Goal: Task Accomplishment & Management: Use online tool/utility

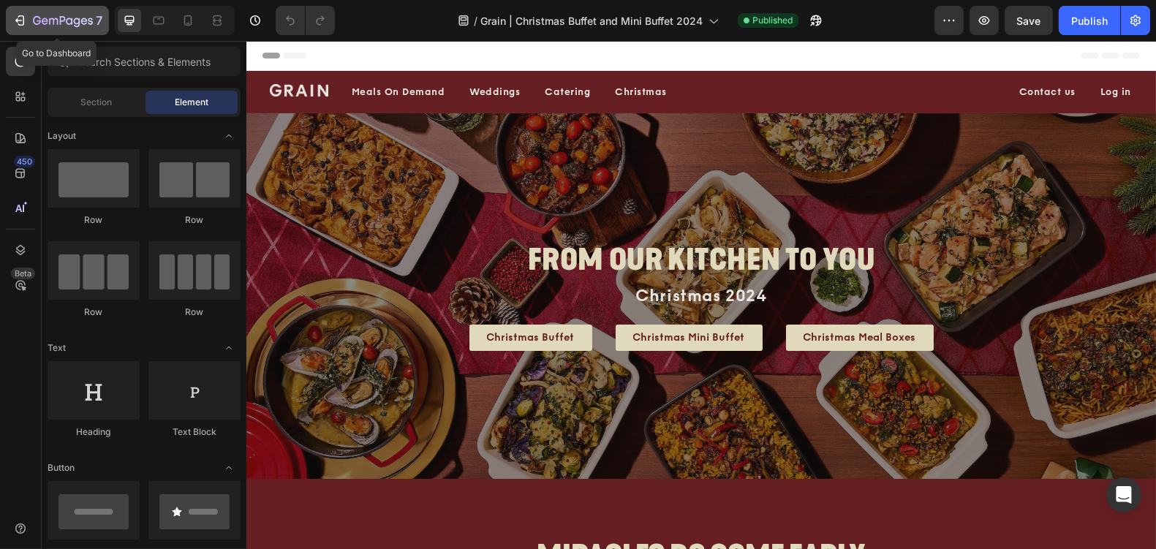
click at [67, 16] on icon "button" at bounding box center [63, 21] width 60 height 12
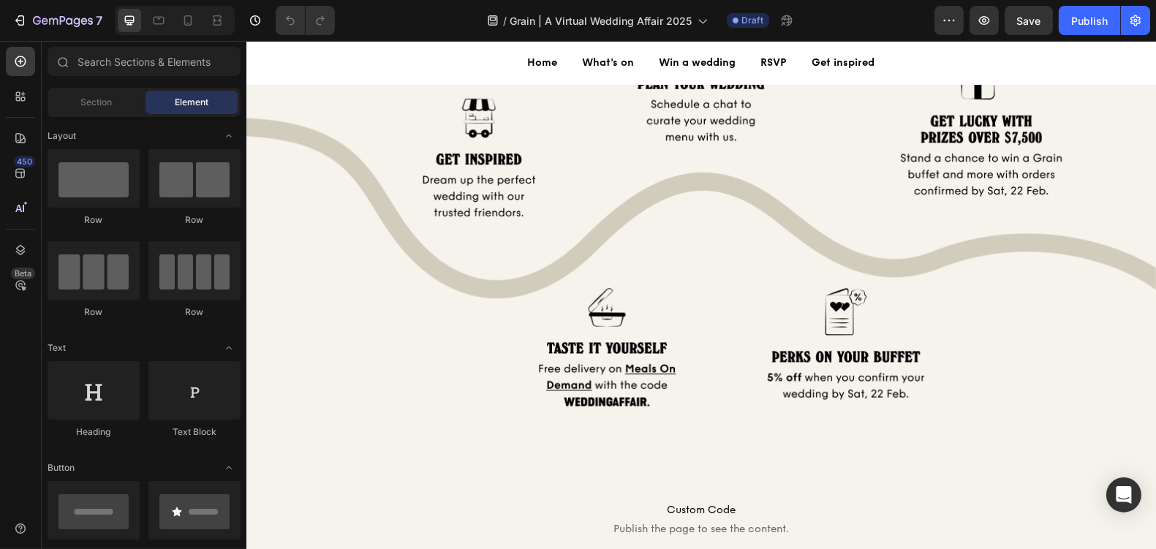
scroll to position [2215, 0]
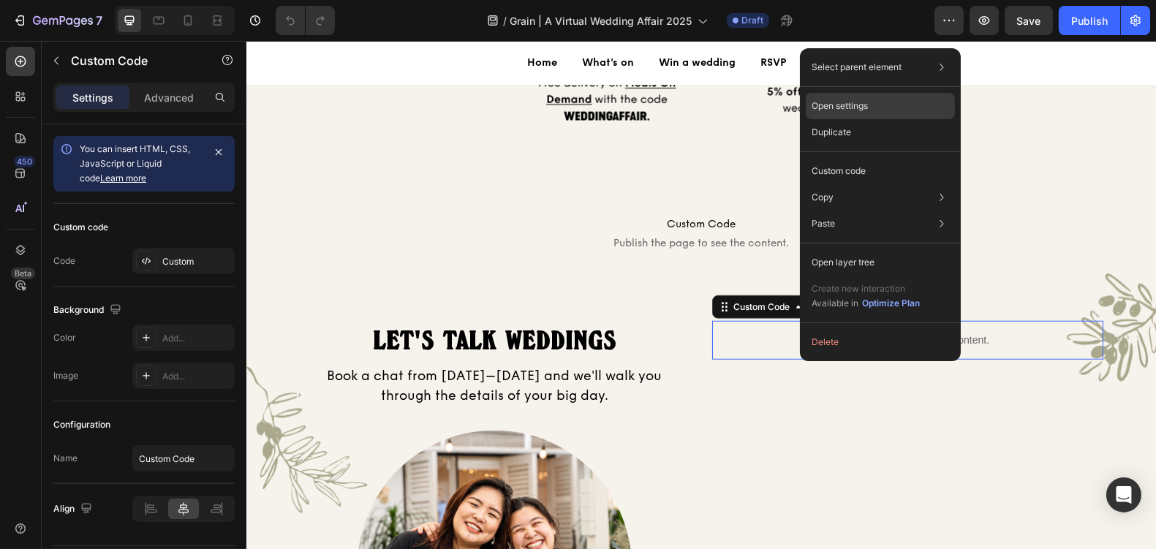
click at [889, 111] on div "Open settings" at bounding box center [879, 106] width 149 height 26
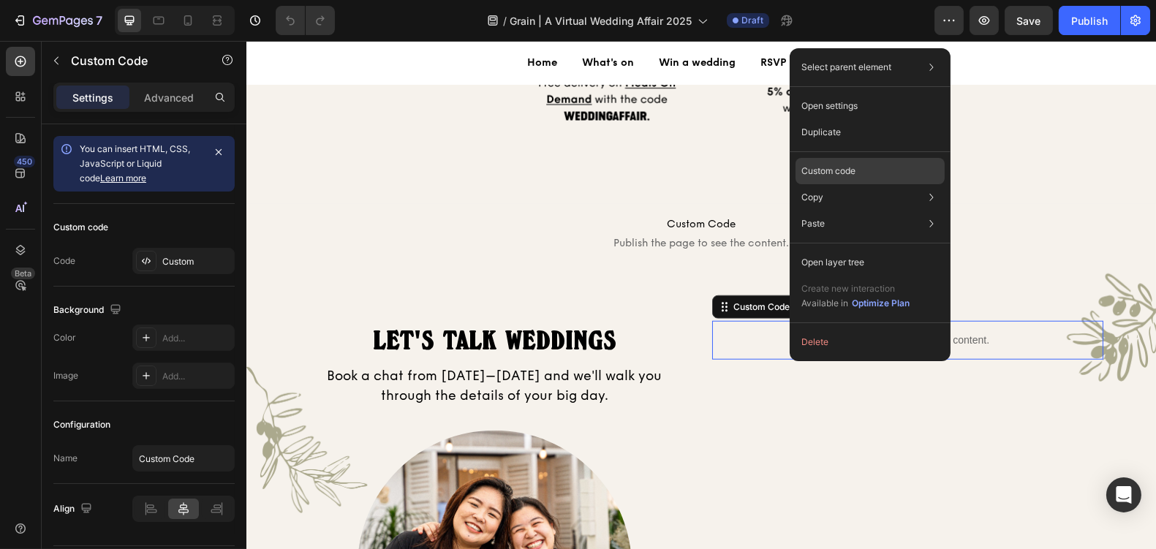
click at [879, 211] on div "Custom code" at bounding box center [869, 224] width 149 height 26
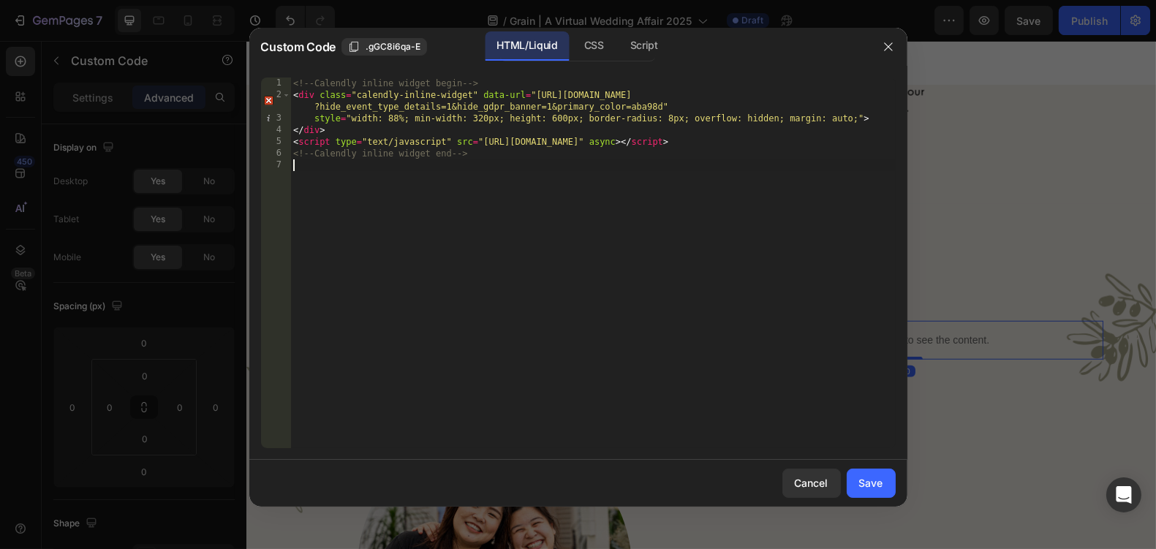
drag, startPoint x: 689, startPoint y: 195, endPoint x: 689, endPoint y: -76, distance: 271.2
click at [689, 0] on html "7 Version history / Grain | A Virtual Wedding Affair 2025 Draft Preview Save Pu…" at bounding box center [578, 0] width 1156 height 0
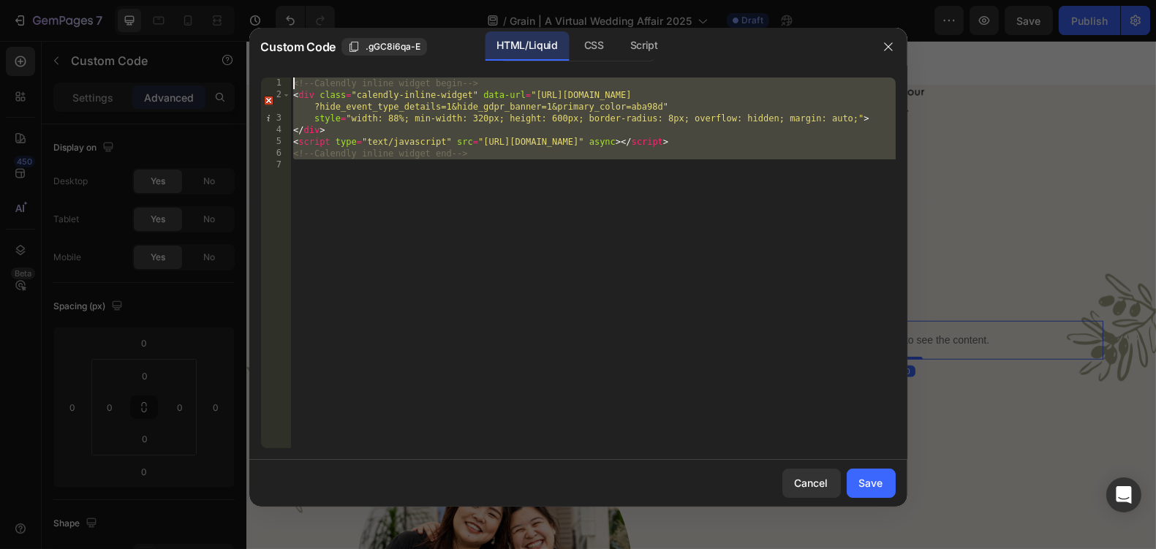
paste textarea "iframe src="https://cozycal.com/weddings-by-grain?show_embed_modal=1" style="wi…"
type textarea "<iframe src="https://cozycal.com/weddings-by-grain?show_embed_modal=1" style="w…"
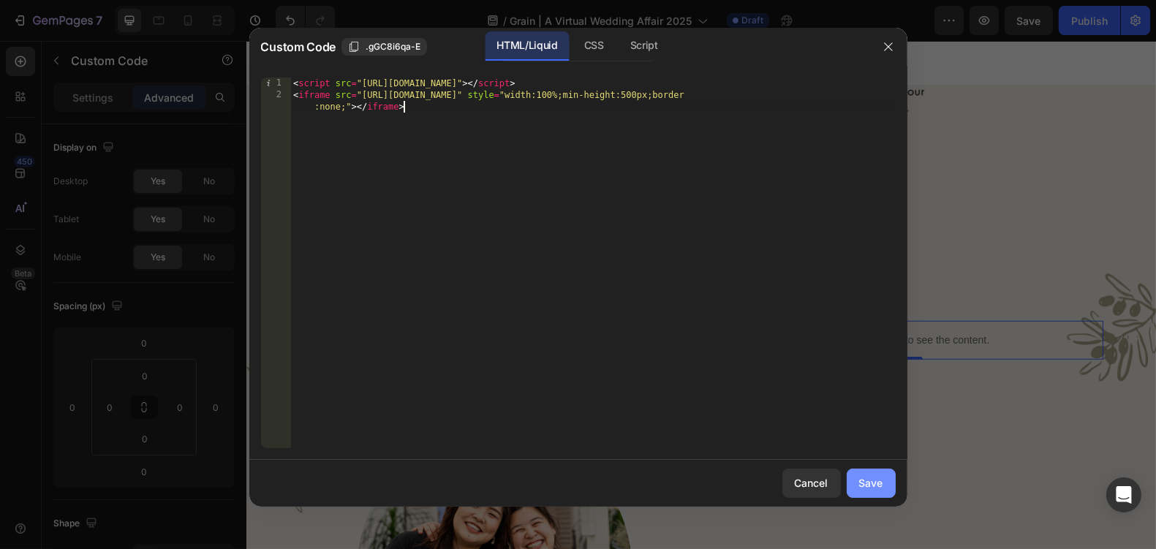
click at [864, 488] on div "Save" at bounding box center [871, 482] width 24 height 15
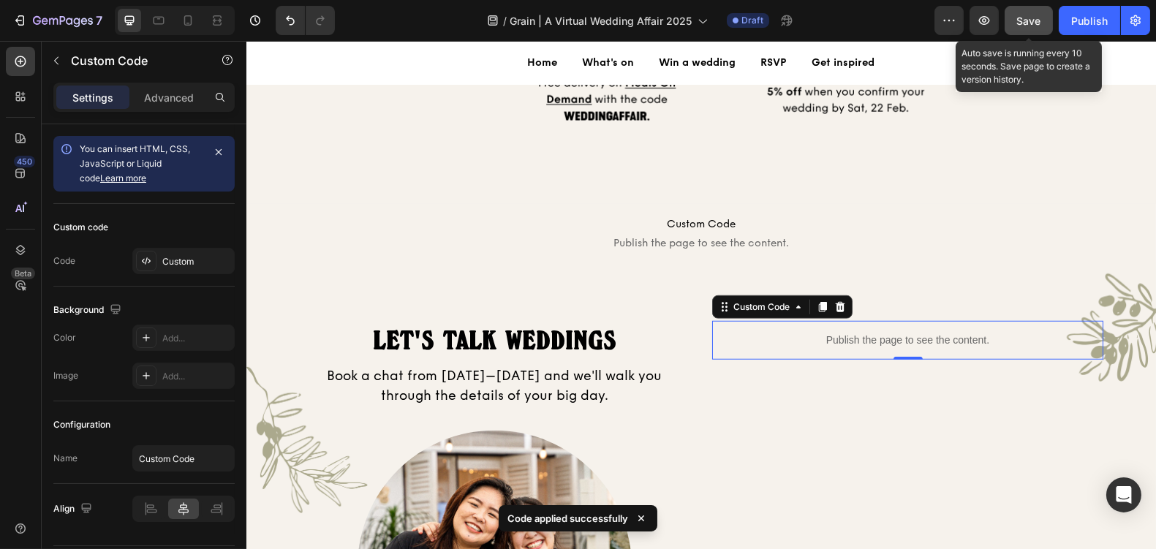
click at [1051, 21] on button "Save" at bounding box center [1028, 20] width 48 height 29
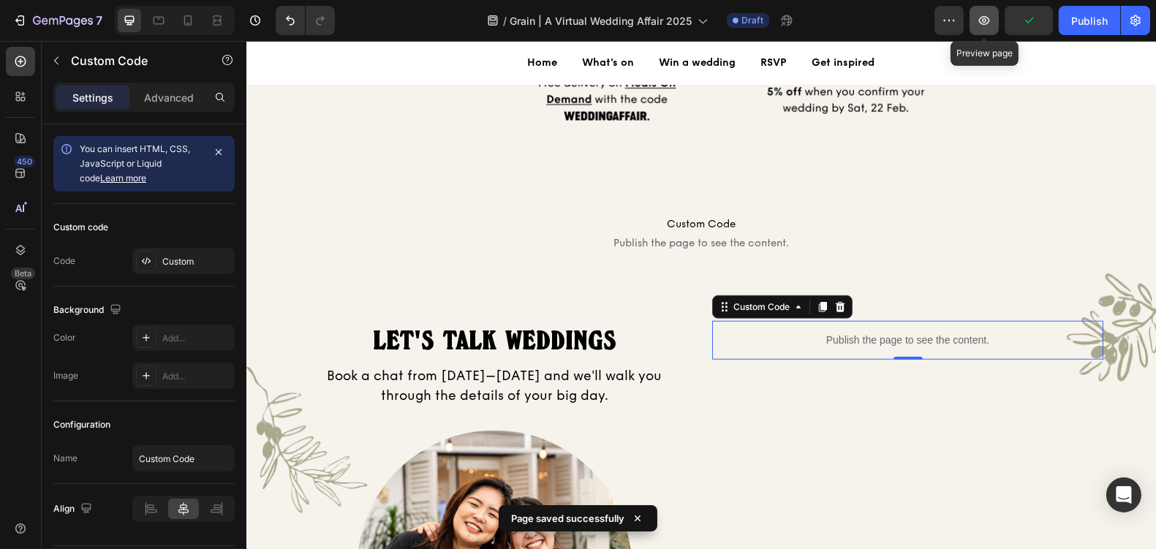
click at [992, 30] on button "button" at bounding box center [983, 20] width 29 height 29
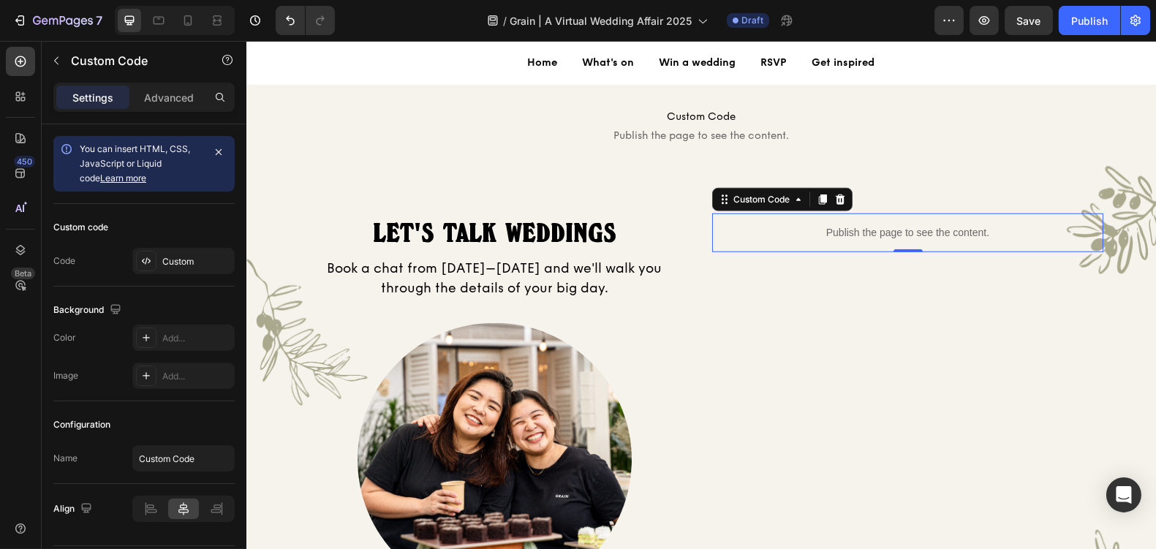
scroll to position [2322, 0]
click at [740, 135] on span "Publish the page to see the content." at bounding box center [700, 136] width 909 height 15
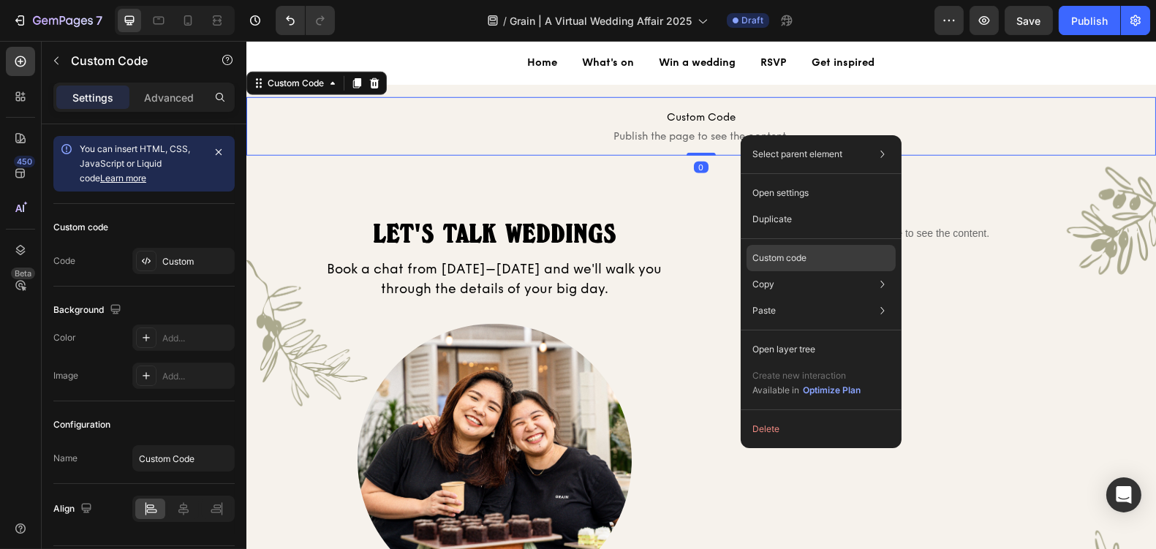
click at [778, 257] on p "Custom code" at bounding box center [779, 257] width 54 height 13
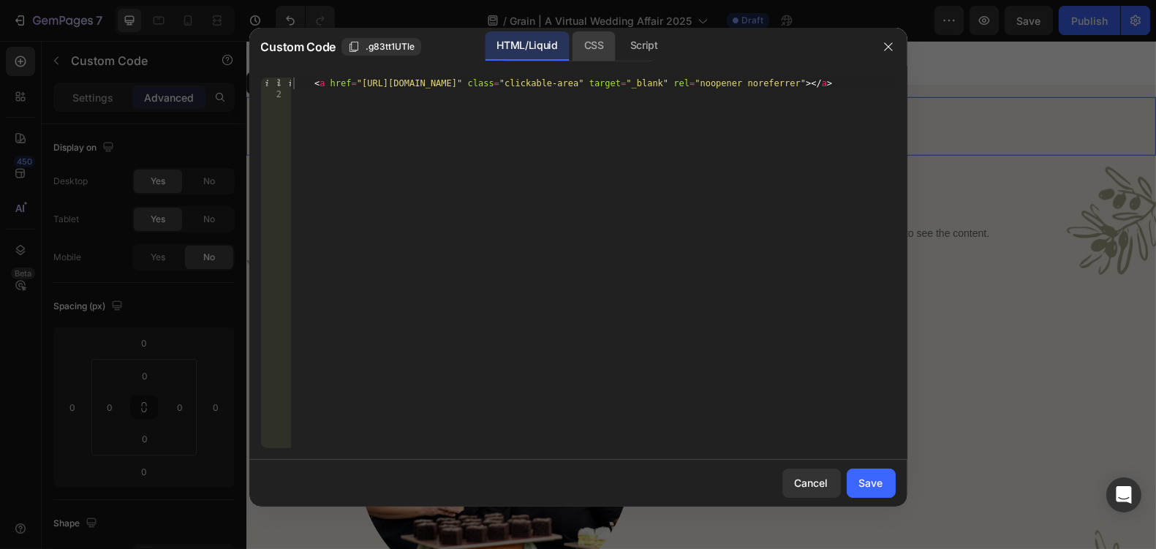
click at [618, 49] on div "CSS" at bounding box center [643, 45] width 51 height 29
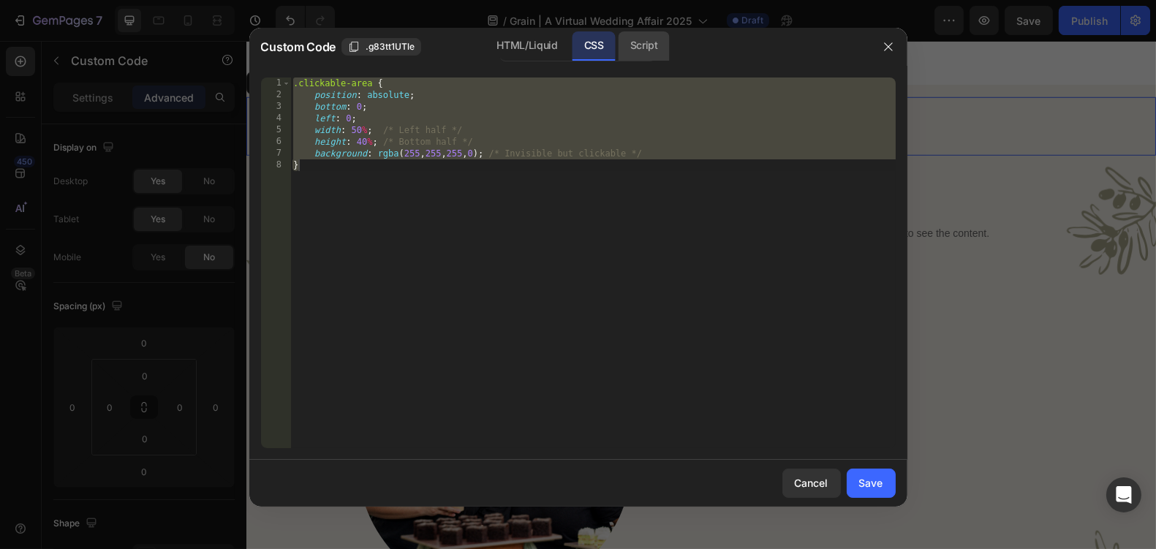
click at [651, 43] on div "Script" at bounding box center [643, 45] width 51 height 29
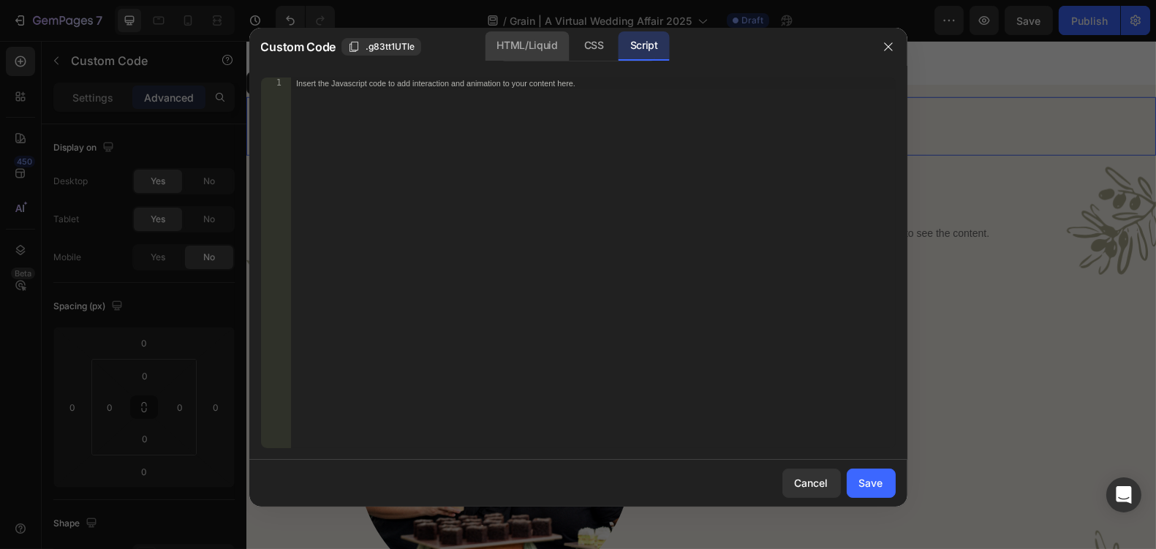
click at [572, 46] on div "HTML/Liquid" at bounding box center [593, 45] width 43 height 29
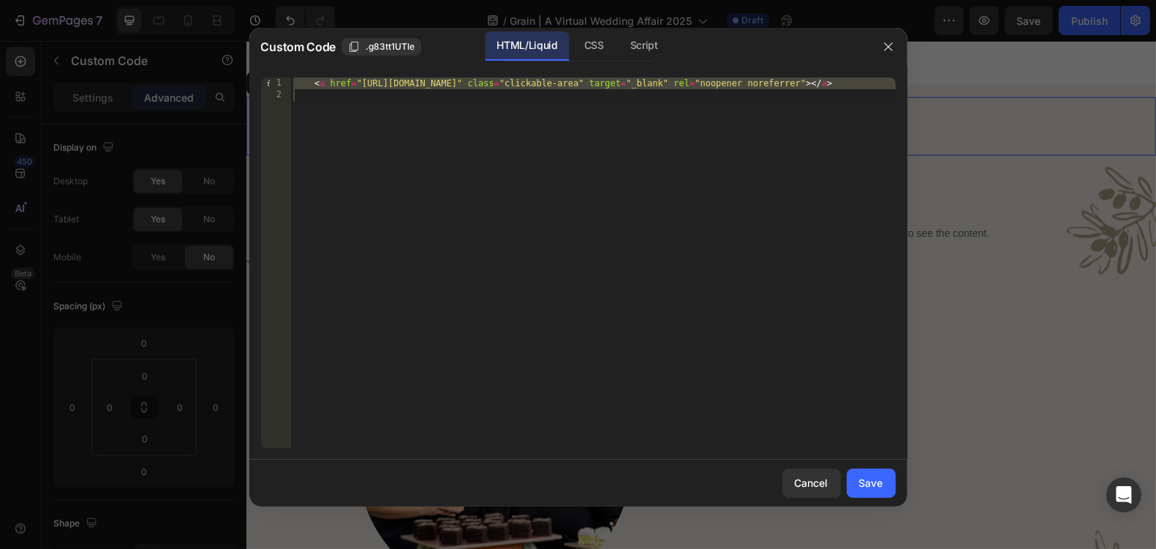
type textarea "<a href="https://grain.com.sg/eat" class="clickable-area" target="_blank" rel="…"
click at [547, 118] on div "< a href = "https://grain.com.sg/eat" class = "clickable-area" target = "_blank…" at bounding box center [592, 274] width 605 height 394
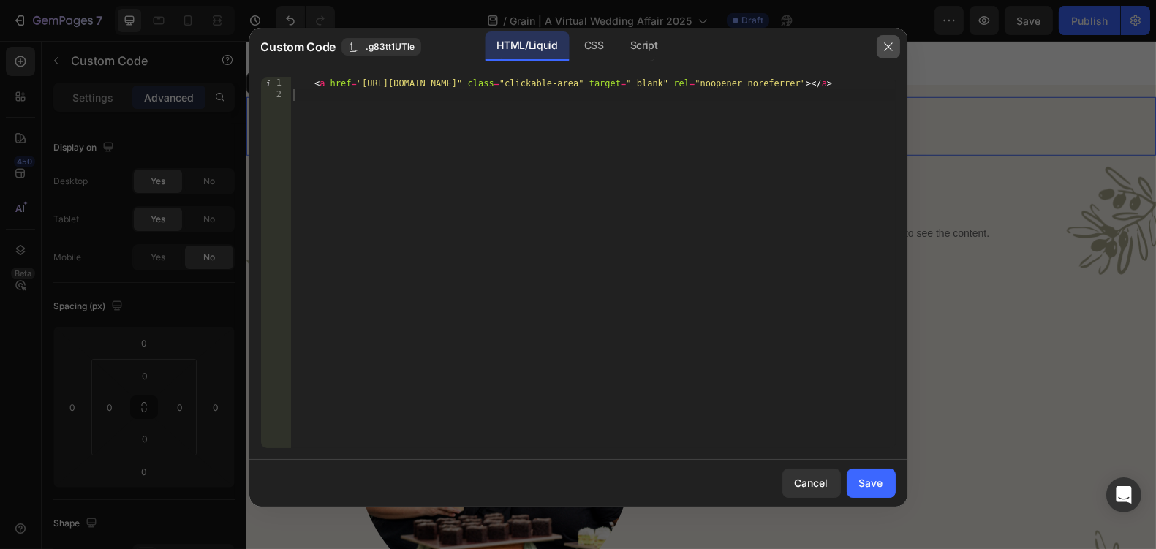
drag, startPoint x: 888, startPoint y: 48, endPoint x: 589, endPoint y: 146, distance: 314.6
click at [888, 48] on icon "button" at bounding box center [888, 47] width 12 height 12
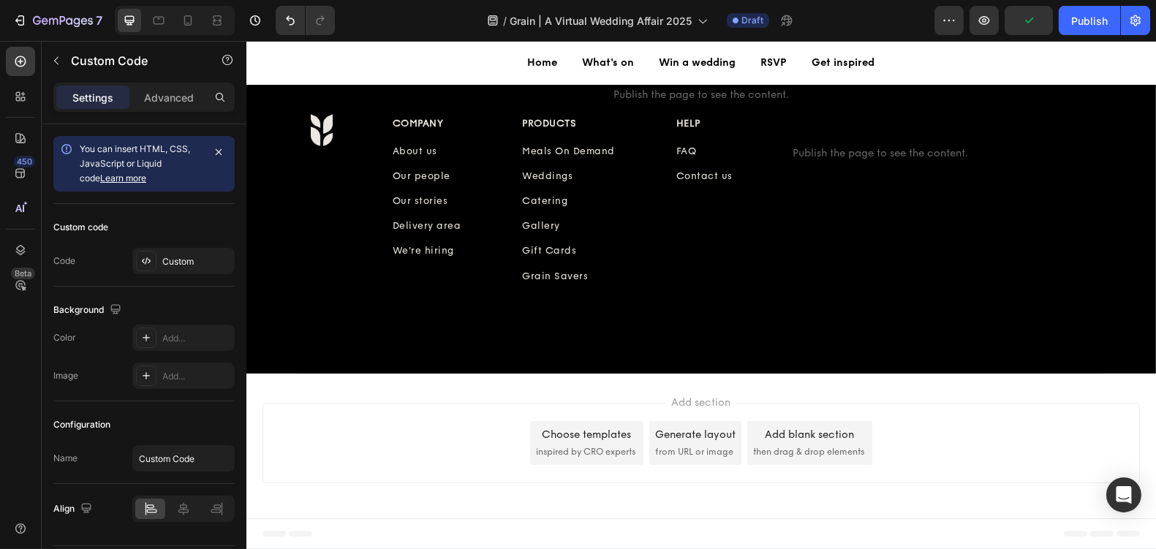
scroll to position [7215, 0]
click at [60, 55] on icon "button" at bounding box center [56, 61] width 12 height 12
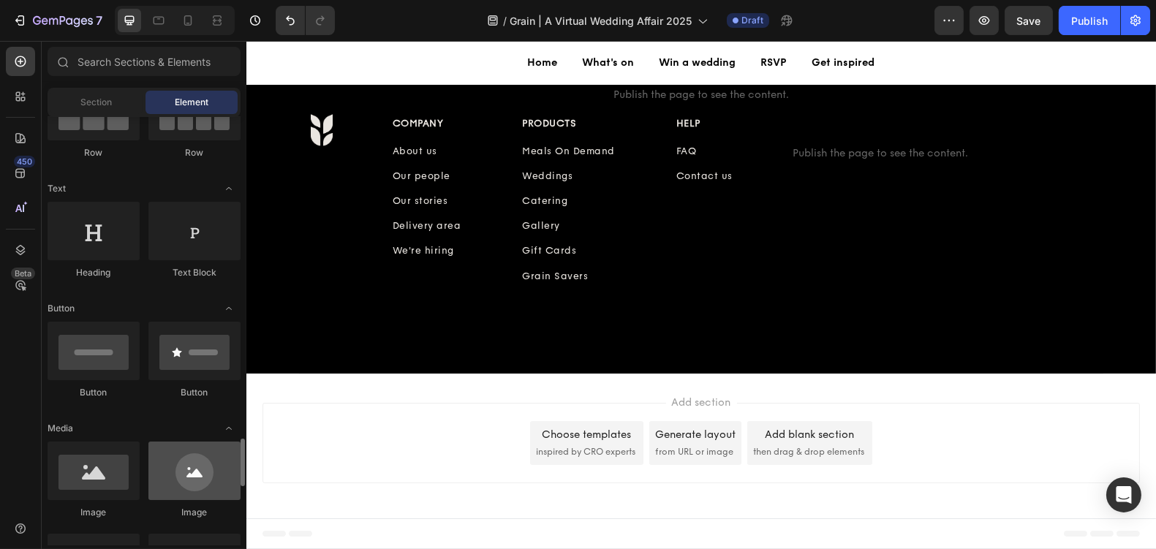
scroll to position [0, 0]
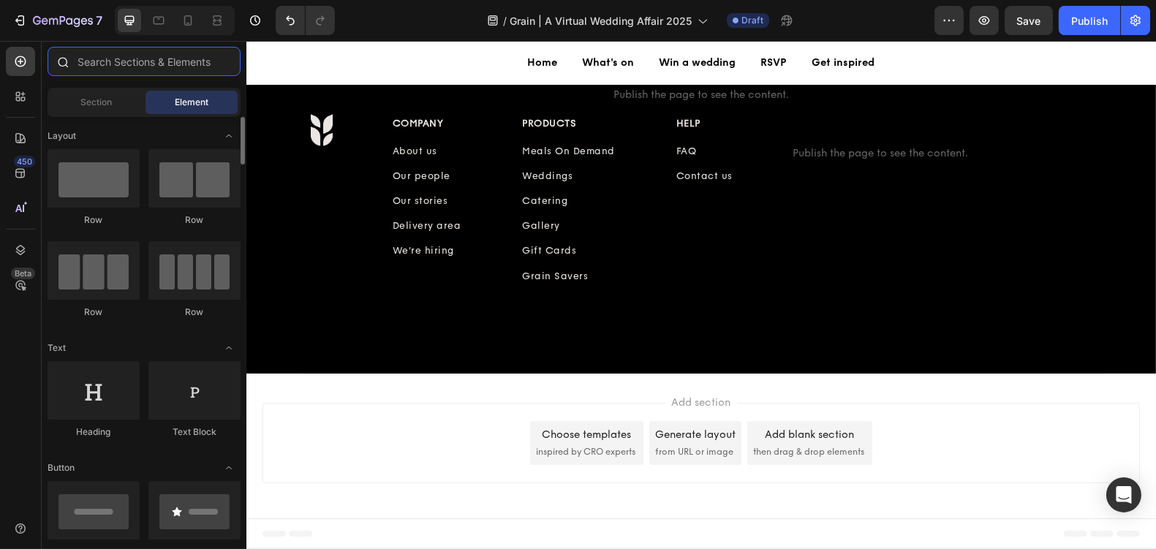
click at [177, 61] on input "text" at bounding box center [144, 61] width 193 height 29
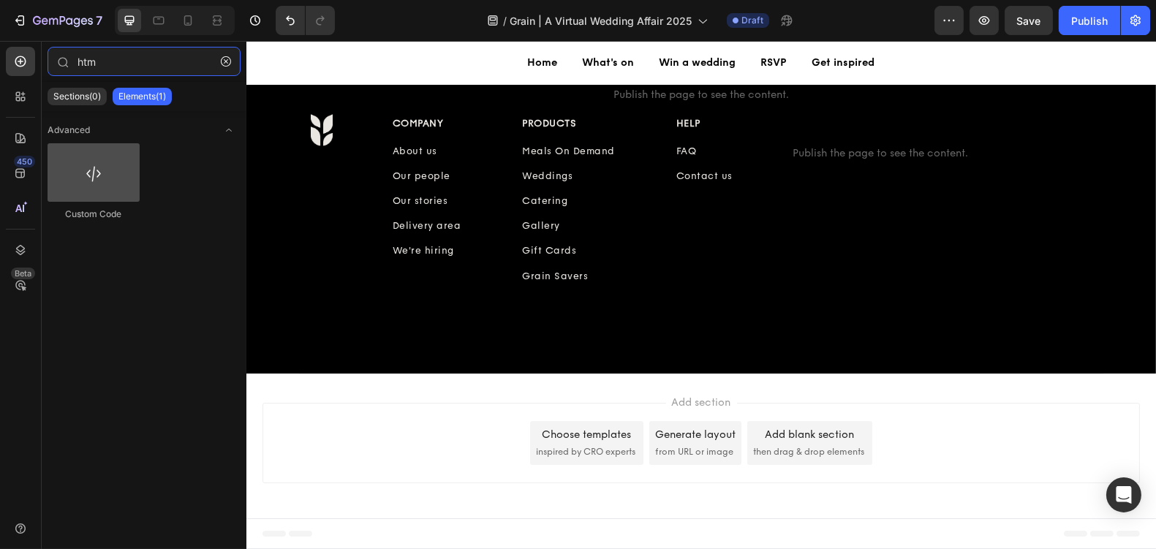
type input "htm"
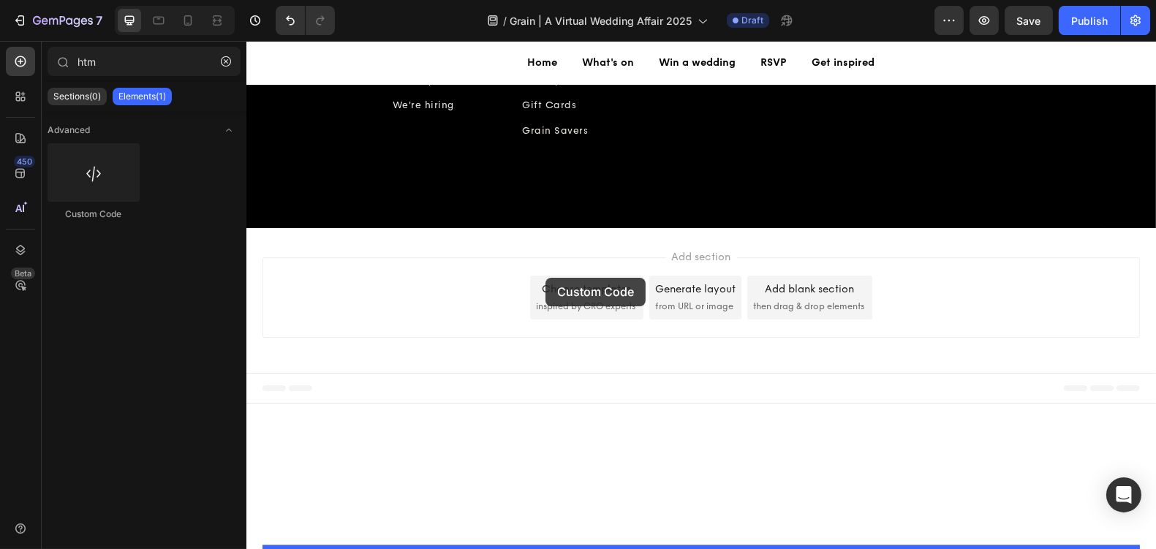
drag, startPoint x: 545, startPoint y: 278, endPoint x: 417, endPoint y: 205, distance: 146.7
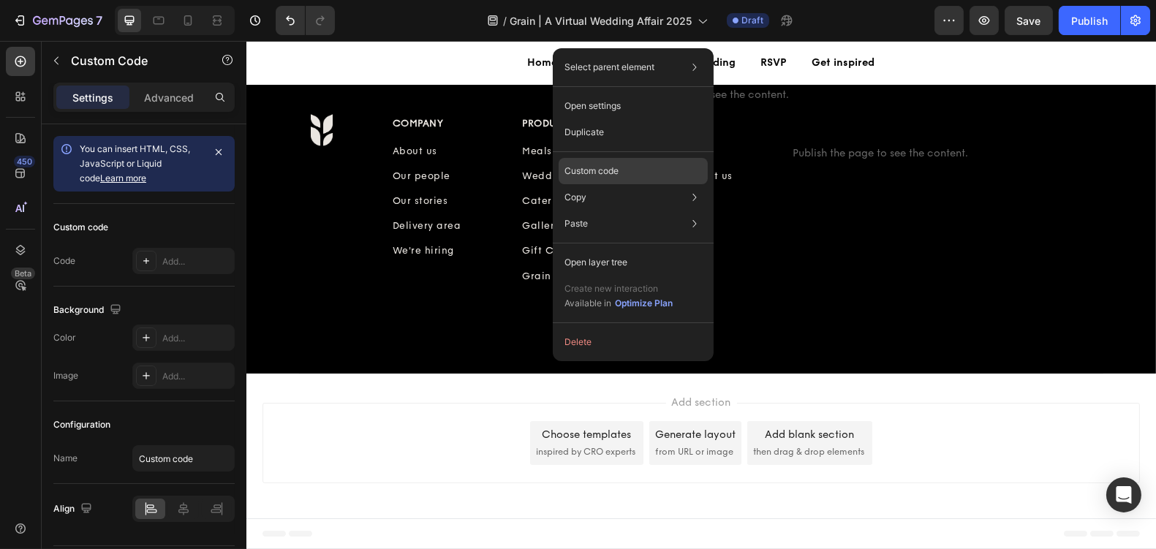
click at [614, 211] on div "Custom code" at bounding box center [632, 224] width 149 height 26
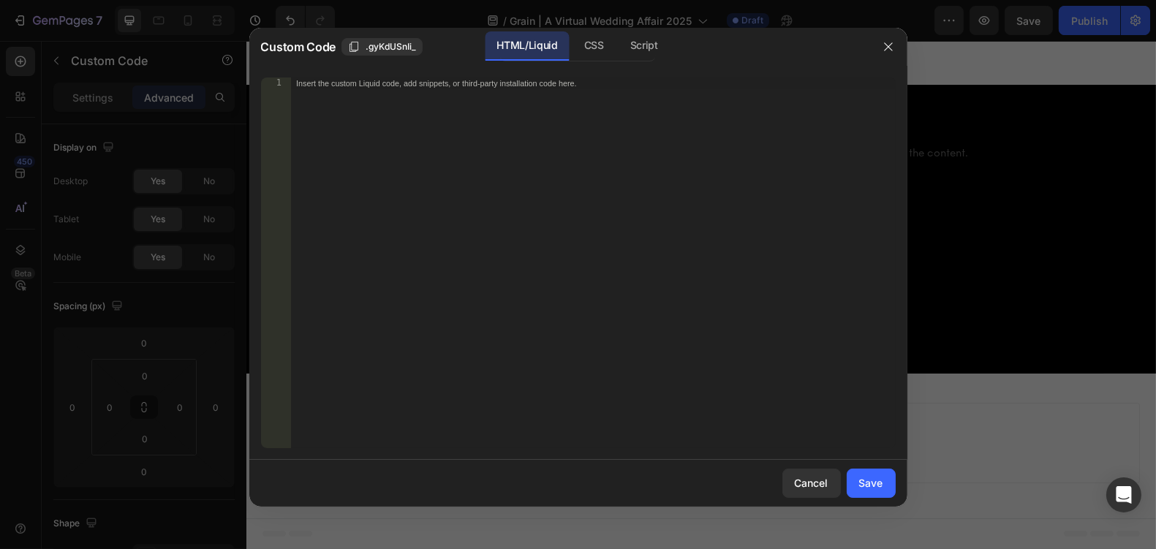
click at [563, 183] on div "Insert the custom Liquid code, add snippets, or third-party installation code h…" at bounding box center [592, 274] width 605 height 394
paste textarea "<script async src="https://cozycal.com/embed/v1/10556.js"></script>"
type textarea "<script async src="https://cozycal.com/embed/v1/10556.js"></script>"
drag, startPoint x: 868, startPoint y: 474, endPoint x: 621, endPoint y: 433, distance: 249.7
click at [868, 474] on button "Save" at bounding box center [870, 483] width 49 height 29
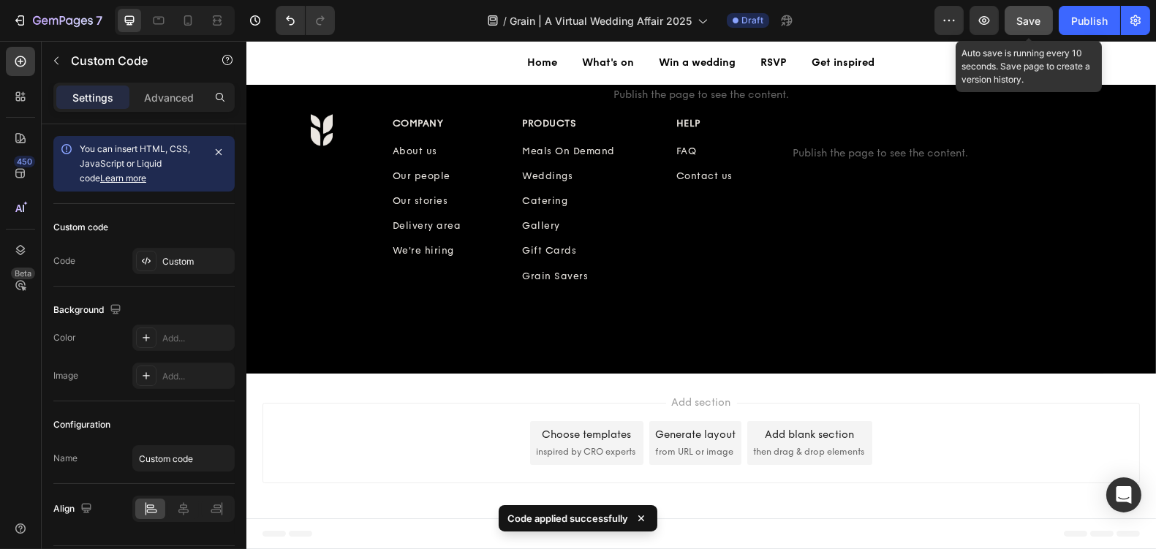
click at [1029, 15] on span "Save" at bounding box center [1029, 21] width 24 height 12
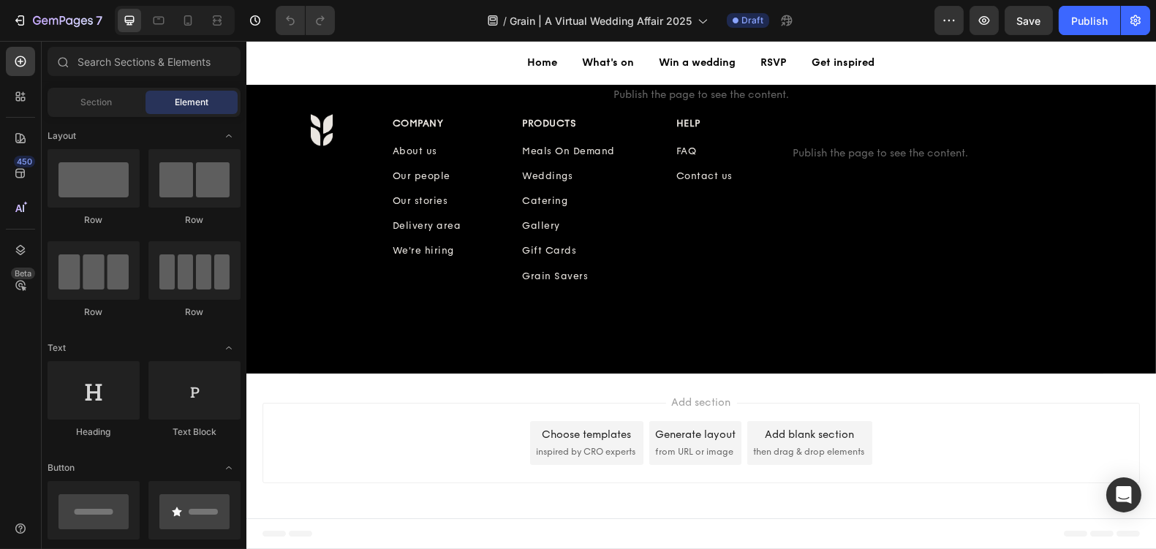
scroll to position [7416, 0]
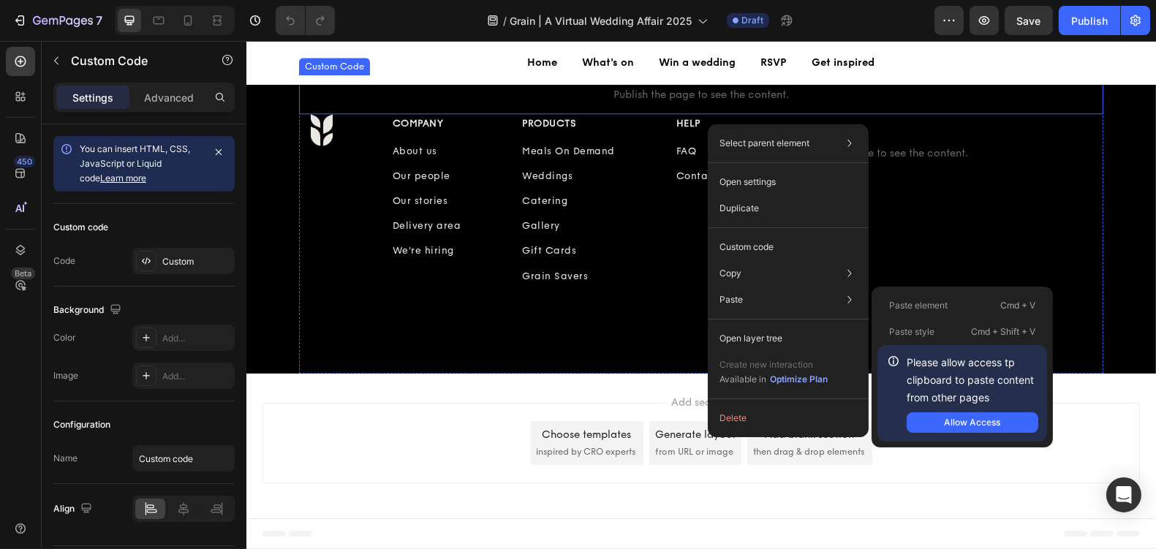
click at [667, 102] on p "Publish the page to see the content." at bounding box center [700, 94] width 804 height 15
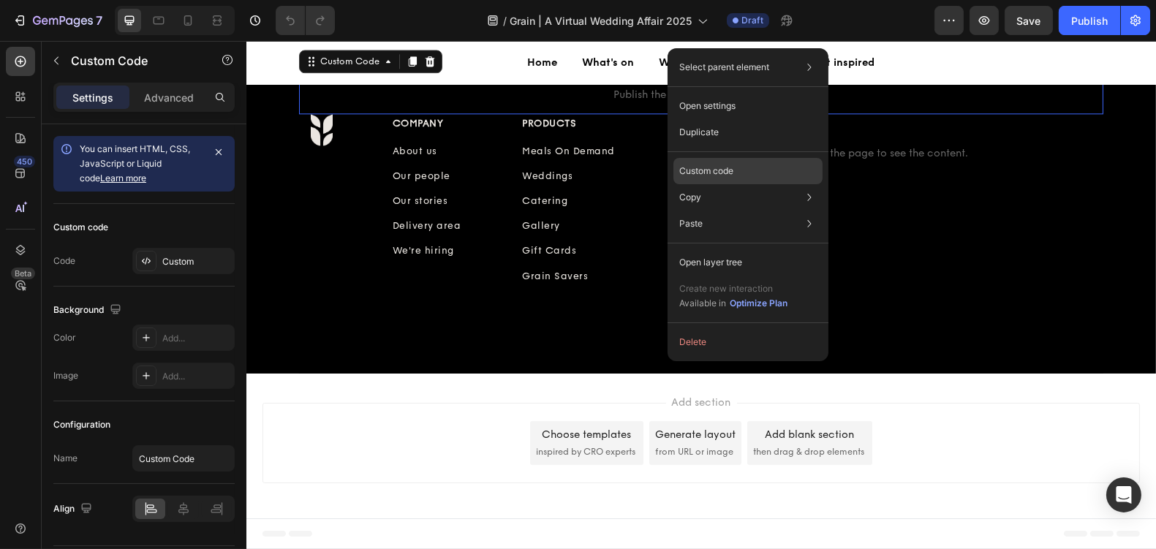
click at [728, 211] on div "Custom code" at bounding box center [747, 224] width 149 height 26
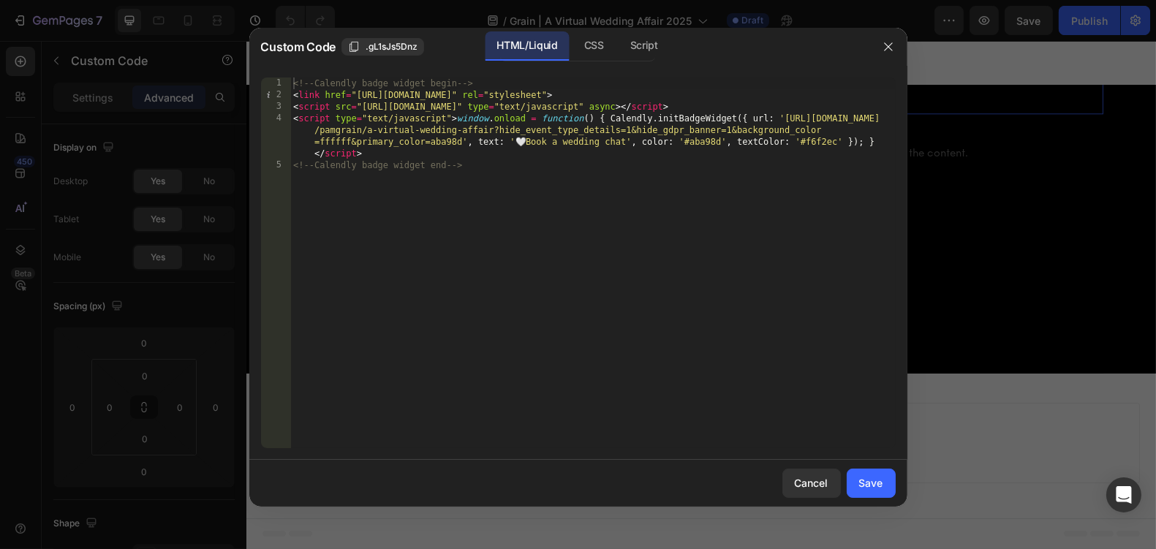
click at [494, 95] on div "<!-- Calendly badge widget begin --> < link href = "https://assets.calendly.com…" at bounding box center [592, 274] width 605 height 394
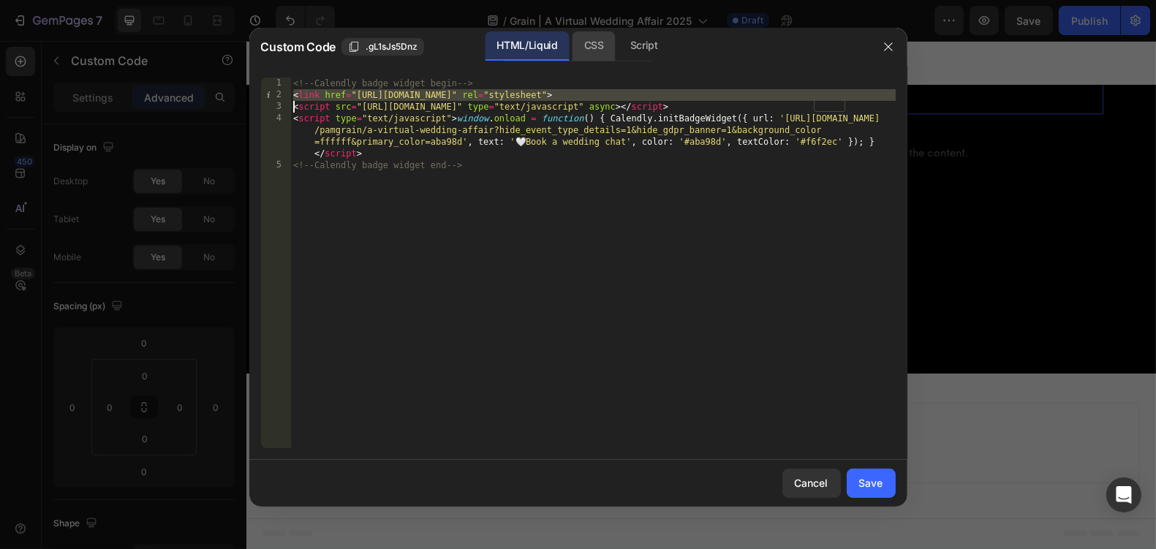
click at [618, 42] on div "CSS" at bounding box center [643, 45] width 51 height 29
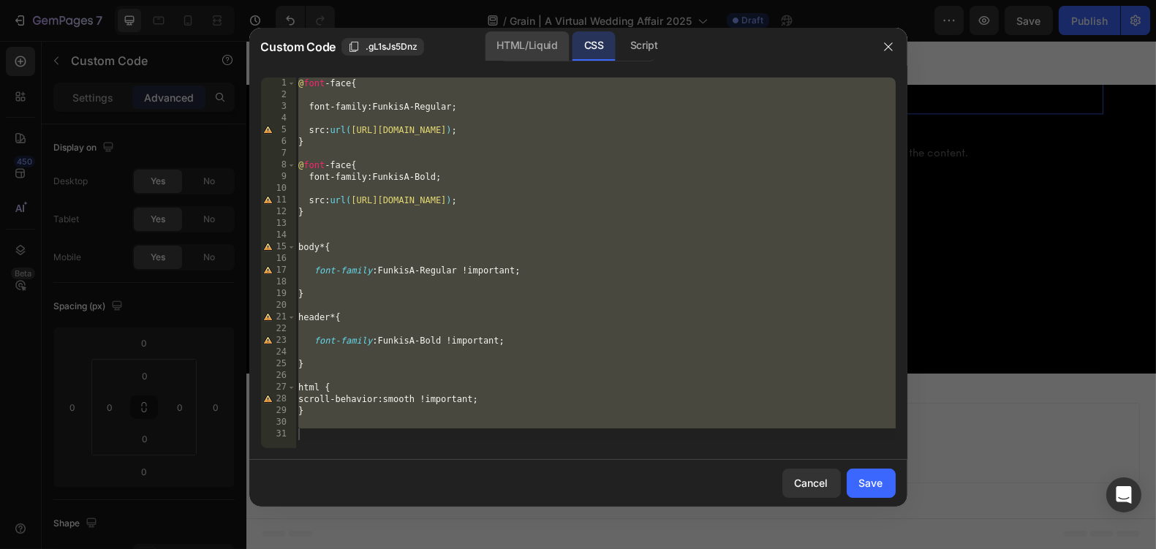
click at [530, 35] on div "HTML/Liquid" at bounding box center [527, 45] width 84 height 29
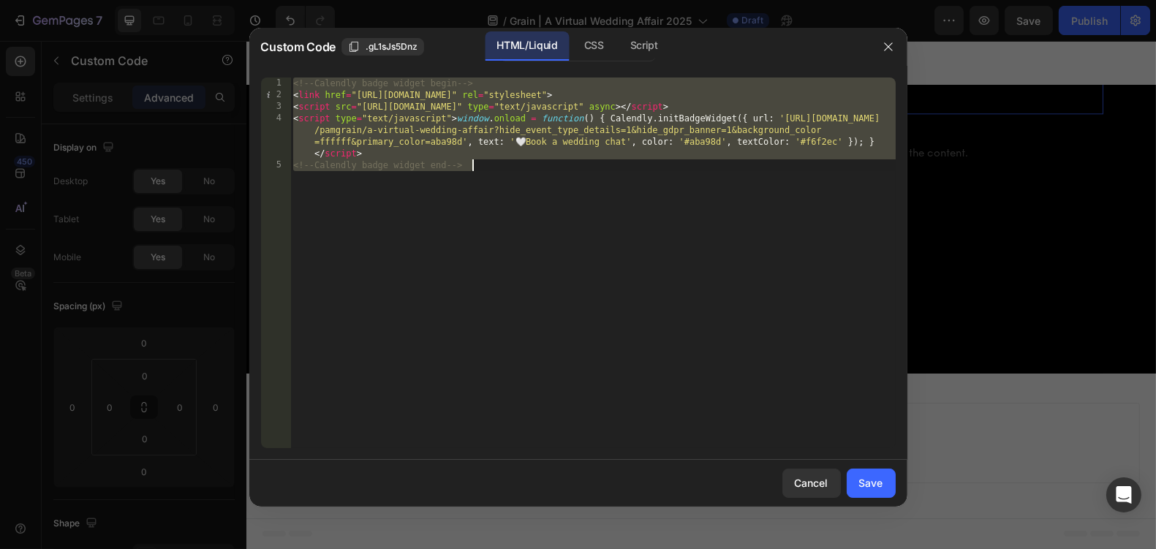
click at [522, 189] on div "<!-- Calendly badge widget begin --> < link href = "https://assets.calendly.com…" at bounding box center [592, 274] width 605 height 394
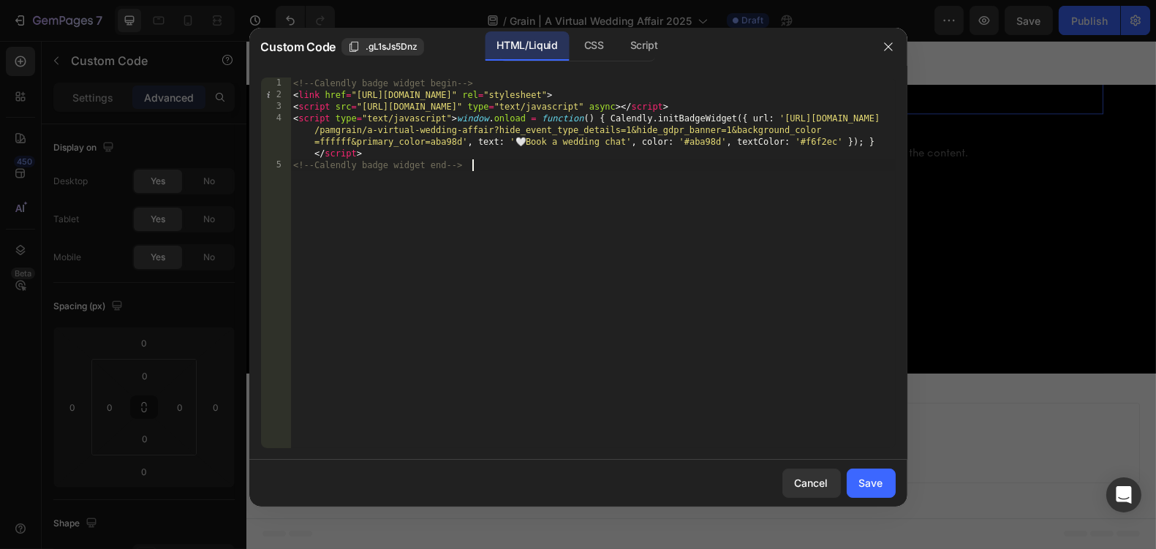
type textarea "<script type="text/javascript">window.onload = function() { Calendly.initBadgeW…"
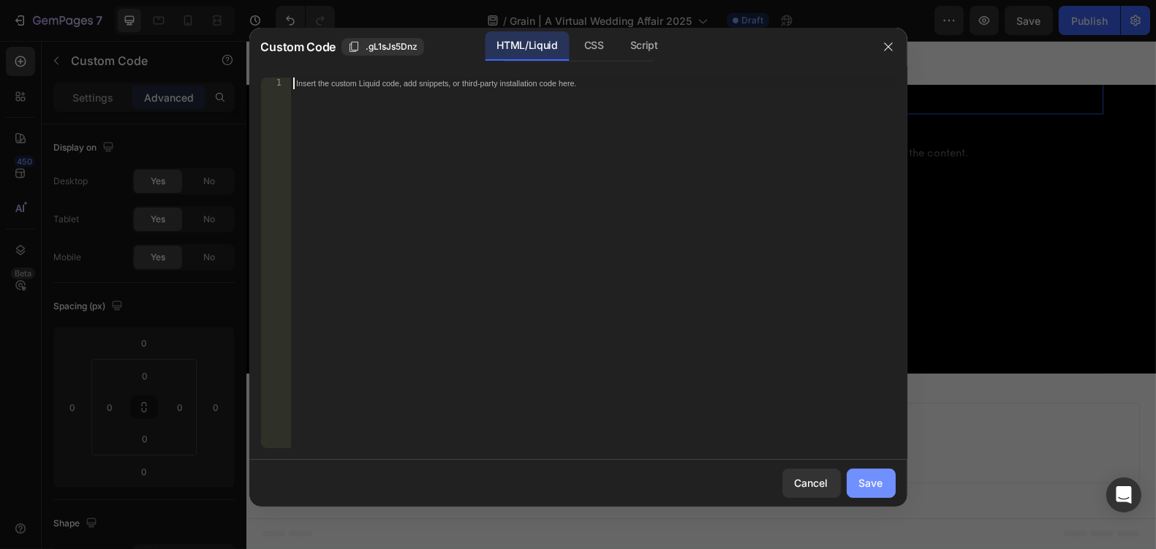
click at [883, 481] on button "Save" at bounding box center [870, 483] width 49 height 29
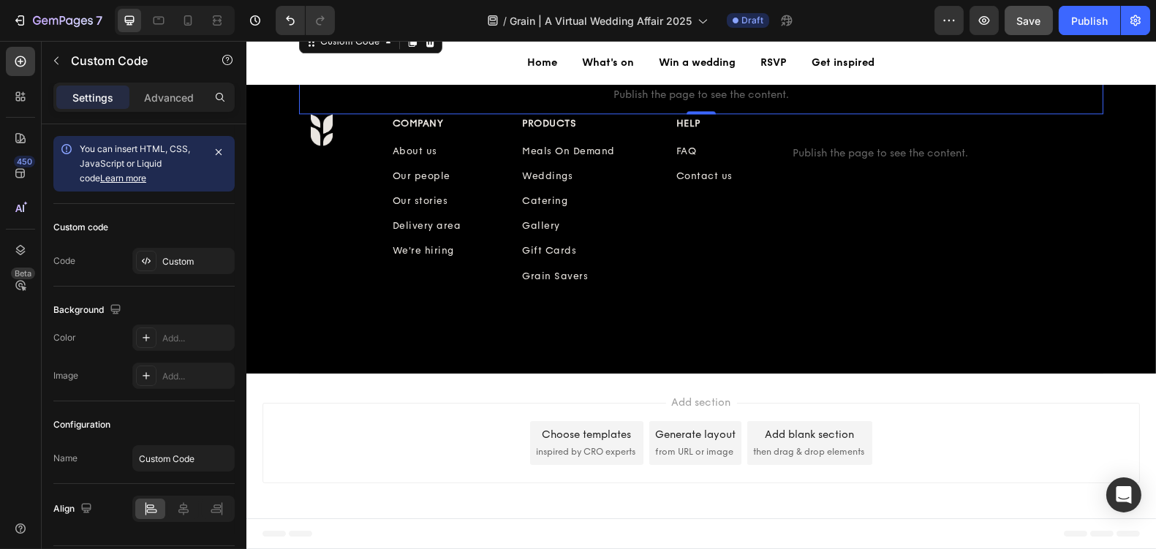
click at [1016, 20] on button "Save" at bounding box center [1028, 20] width 48 height 29
